Goal: Information Seeking & Learning: Learn about a topic

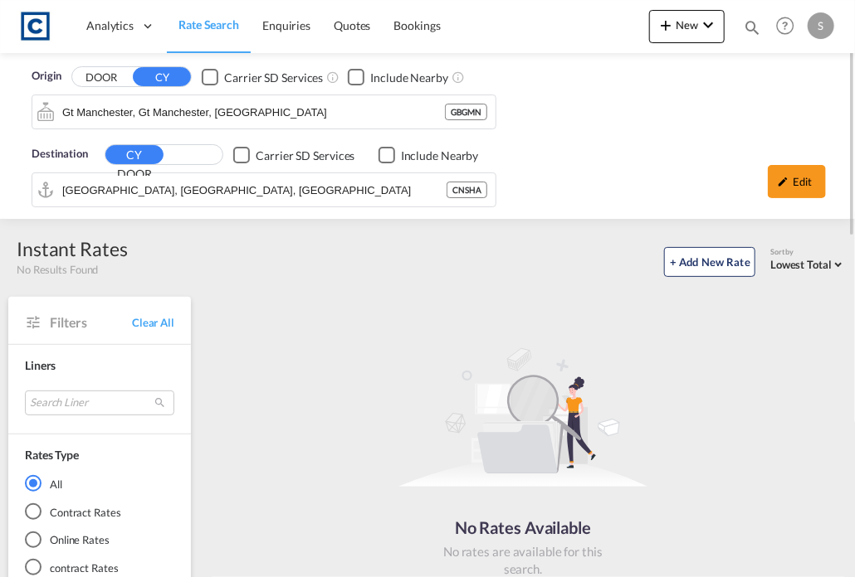
click at [212, 27] on span "Rate Search" at bounding box center [208, 24] width 61 height 14
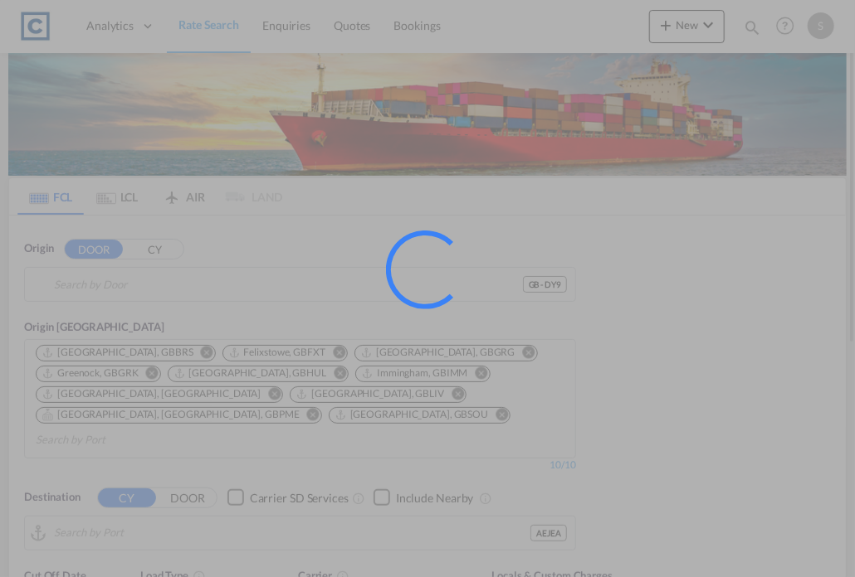
type input "GB-DY9, [GEOGRAPHIC_DATA]"
type input "[GEOGRAPHIC_DATA], [GEOGRAPHIC_DATA]"
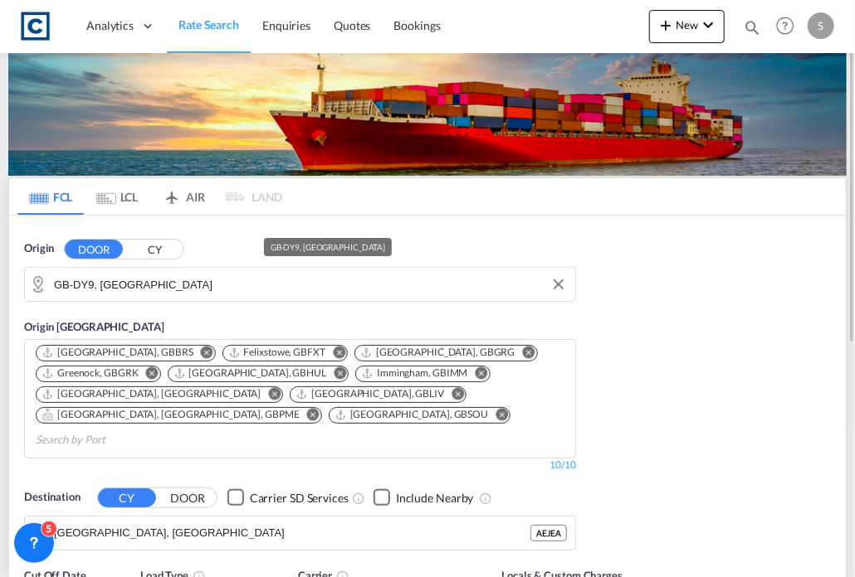
click at [268, 280] on input "GB-DY9, [GEOGRAPHIC_DATA]" at bounding box center [310, 284] width 513 height 25
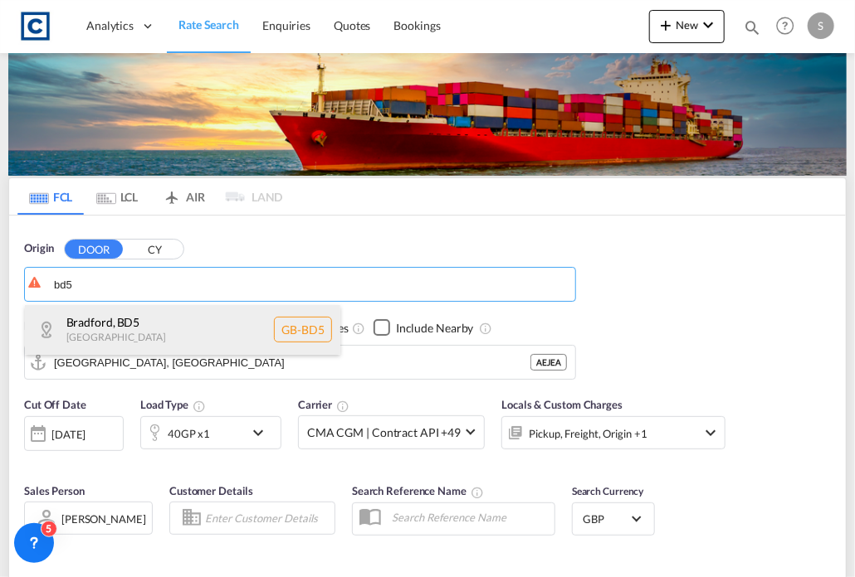
click at [170, 332] on div "[GEOGRAPHIC_DATA] , BD5 [GEOGRAPHIC_DATA] [GEOGRAPHIC_DATA]-BD5" at bounding box center [182, 330] width 315 height 50
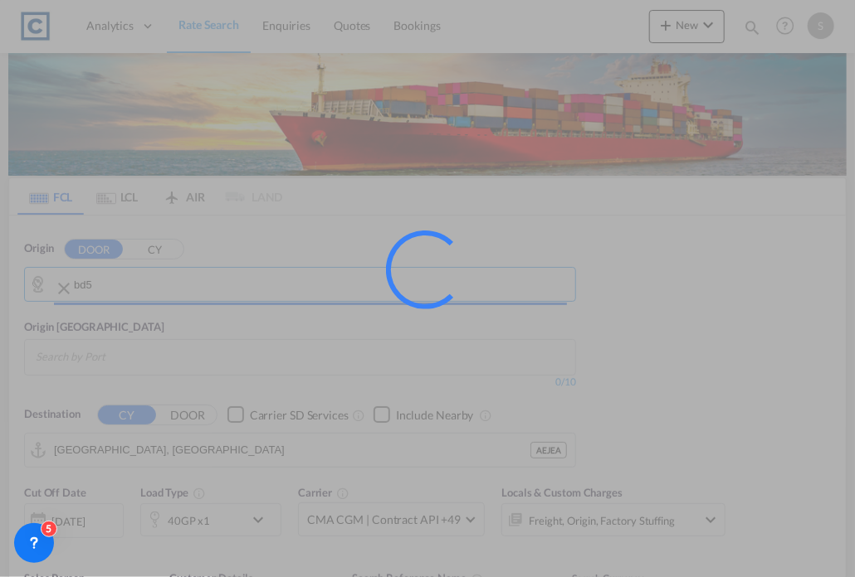
type input "GB-BD5, [GEOGRAPHIC_DATA]"
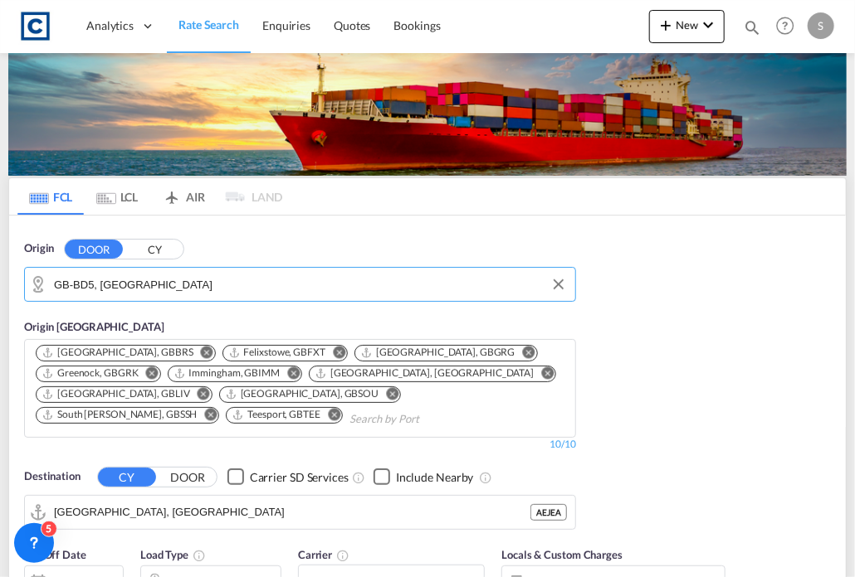
click at [163, 363] on md-chips-wrap "[GEOGRAPHIC_DATA], GBBRS Felixstowe, GBFXT [GEOGRAPHIC_DATA], [GEOGRAPHIC_DATA]…" at bounding box center [300, 386] width 534 height 93
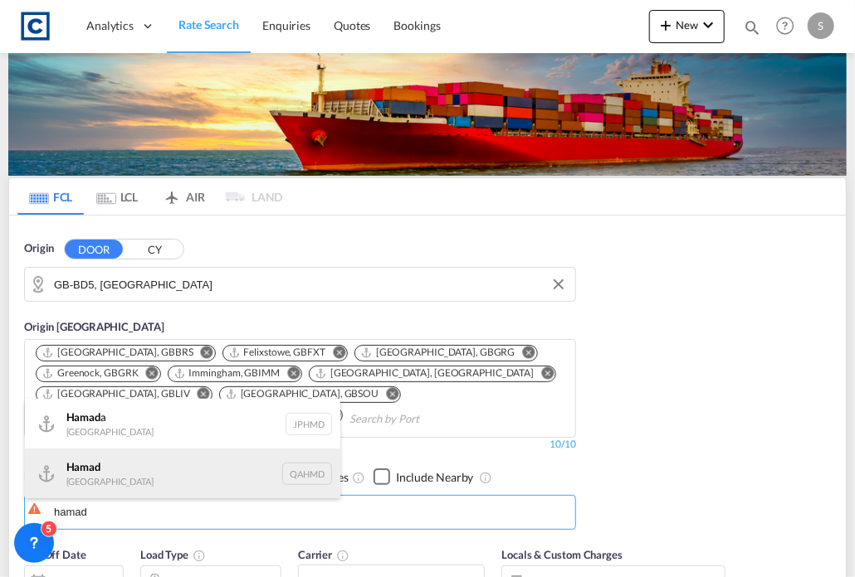
click at [147, 470] on div "Hamad [GEOGRAPHIC_DATA] QAHMD" at bounding box center [182, 474] width 315 height 50
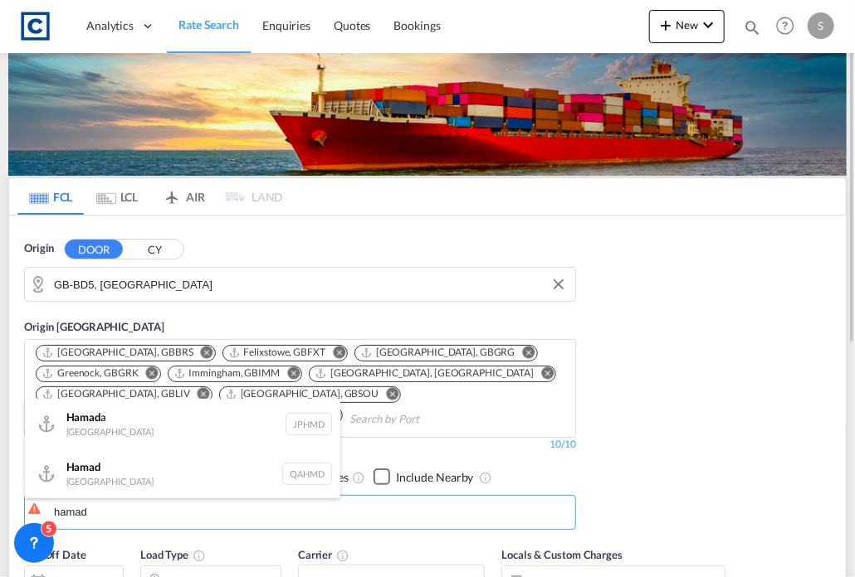
type input "Hamad, QAHMD"
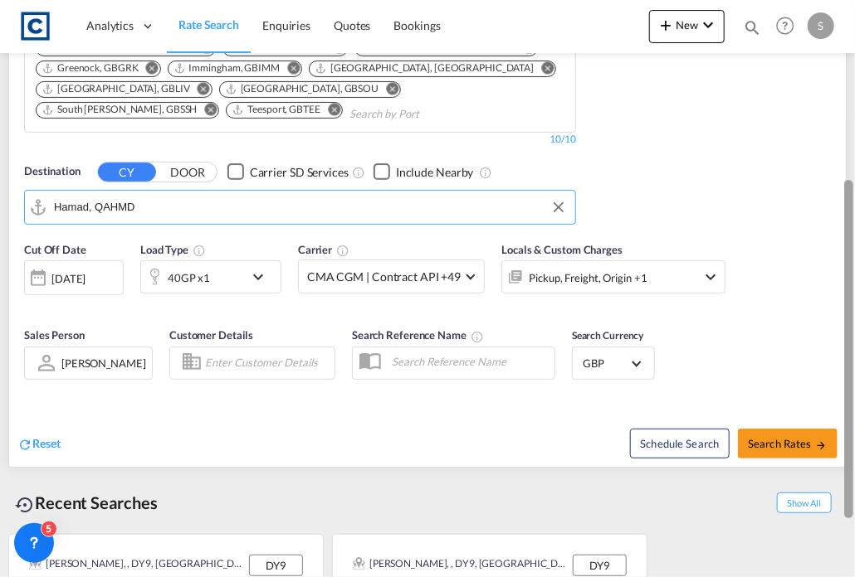
drag, startPoint x: 846, startPoint y: 175, endPoint x: 833, endPoint y: 356, distance: 181.4
click at [833, 356] on md-content "Analytics Dashboard Rate Search Enquiries Quotes Bookings New Quote Bookings" at bounding box center [427, 288] width 855 height 577
click at [110, 281] on div "[DATE]" at bounding box center [74, 278] width 100 height 35
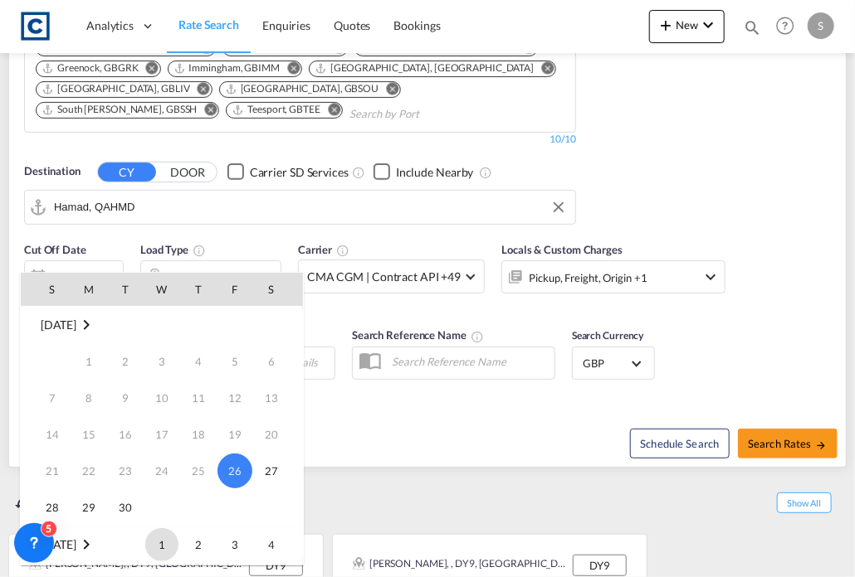
click at [169, 541] on span "1" at bounding box center [161, 545] width 33 height 33
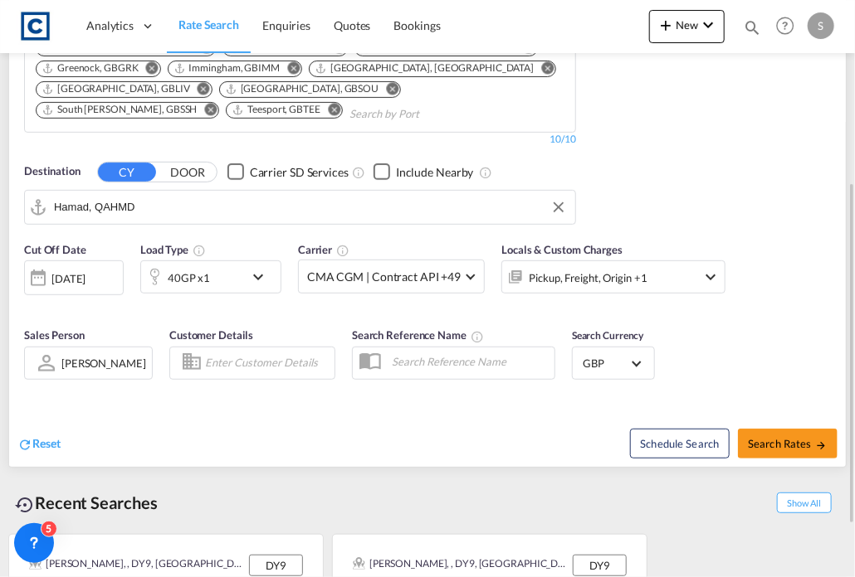
click at [662, 282] on div "Pickup, Freight, Origin +1" at bounding box center [591, 277] width 178 height 33
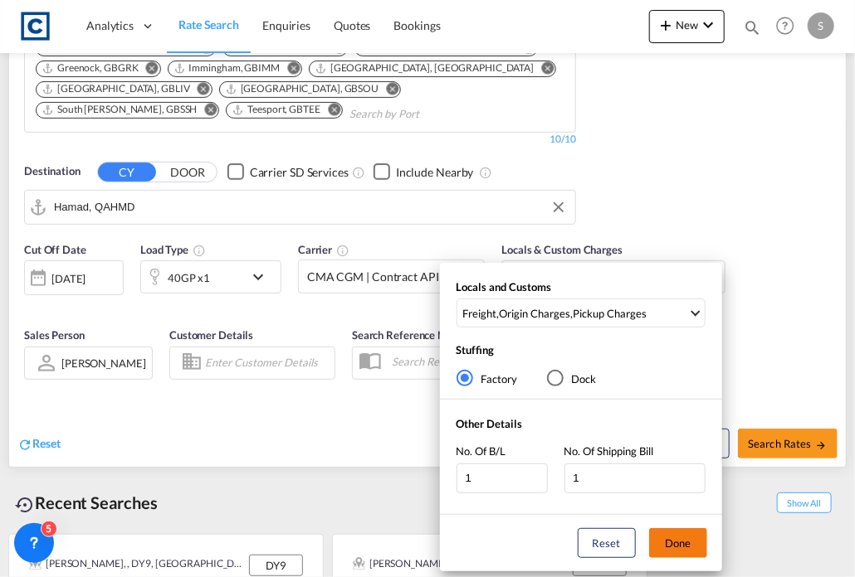
click at [664, 534] on button "Done" at bounding box center [678, 544] width 58 height 30
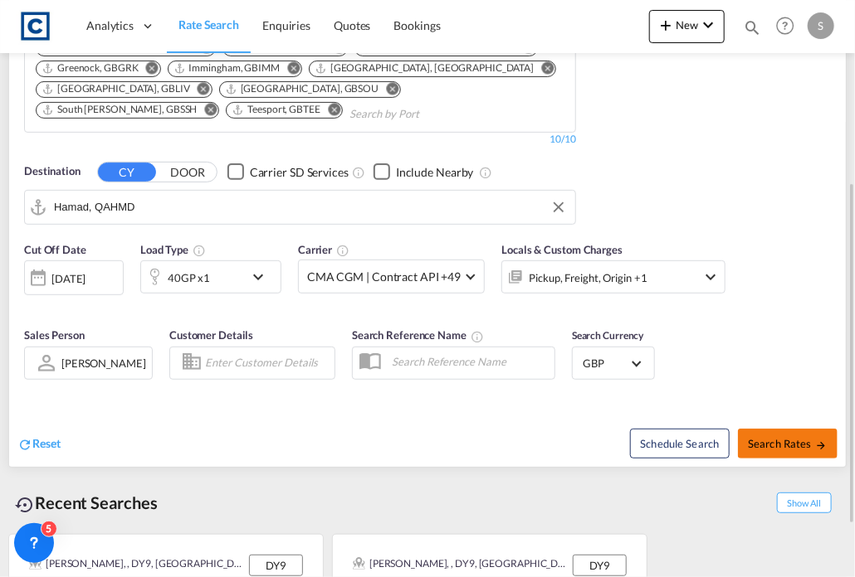
click at [807, 445] on span "Search Rates" at bounding box center [788, 443] width 80 height 13
type input "BD5 to QAHMD / [DATE]"
